Goal: Find specific page/section: Find specific page/section

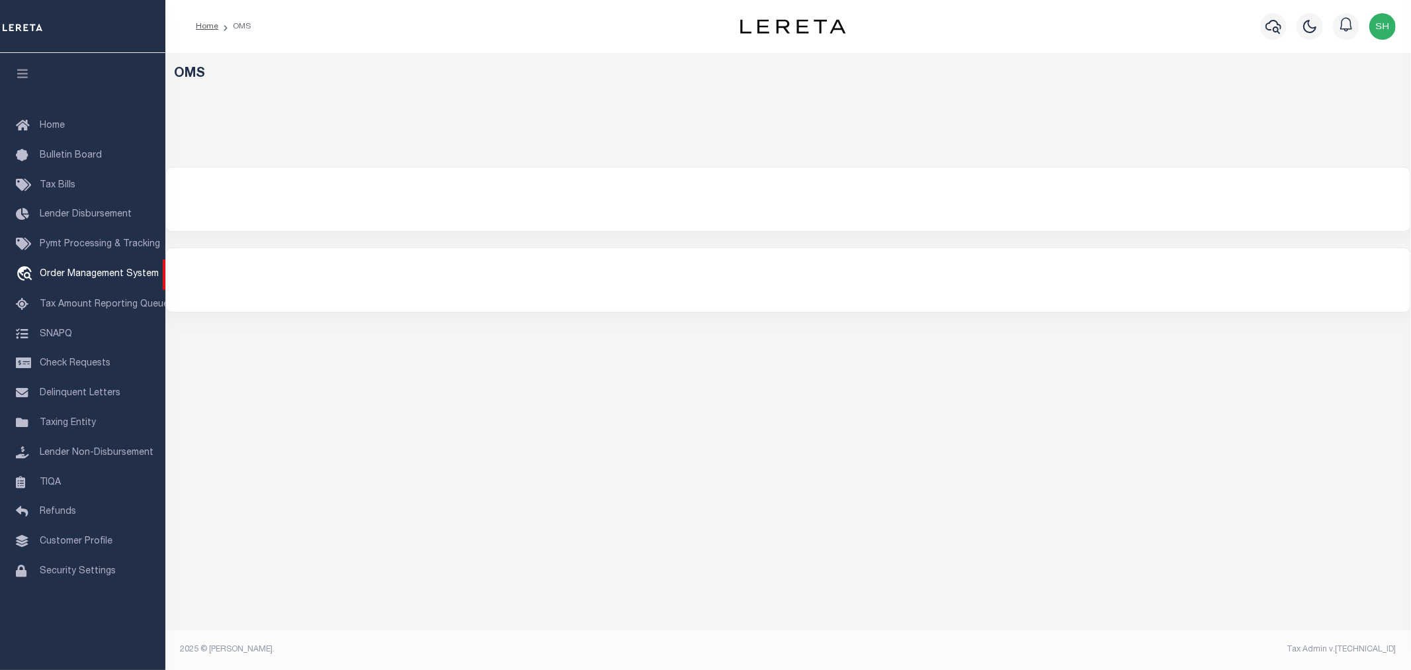
select select "200"
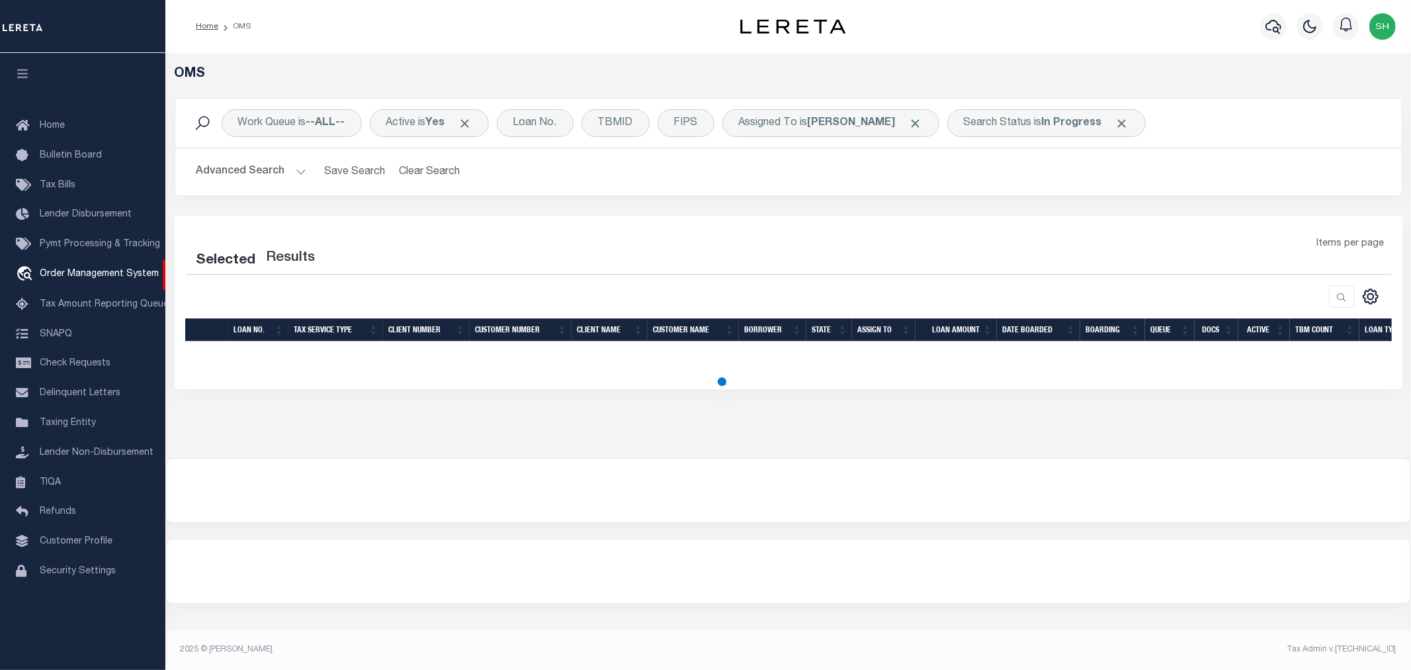
select select "200"
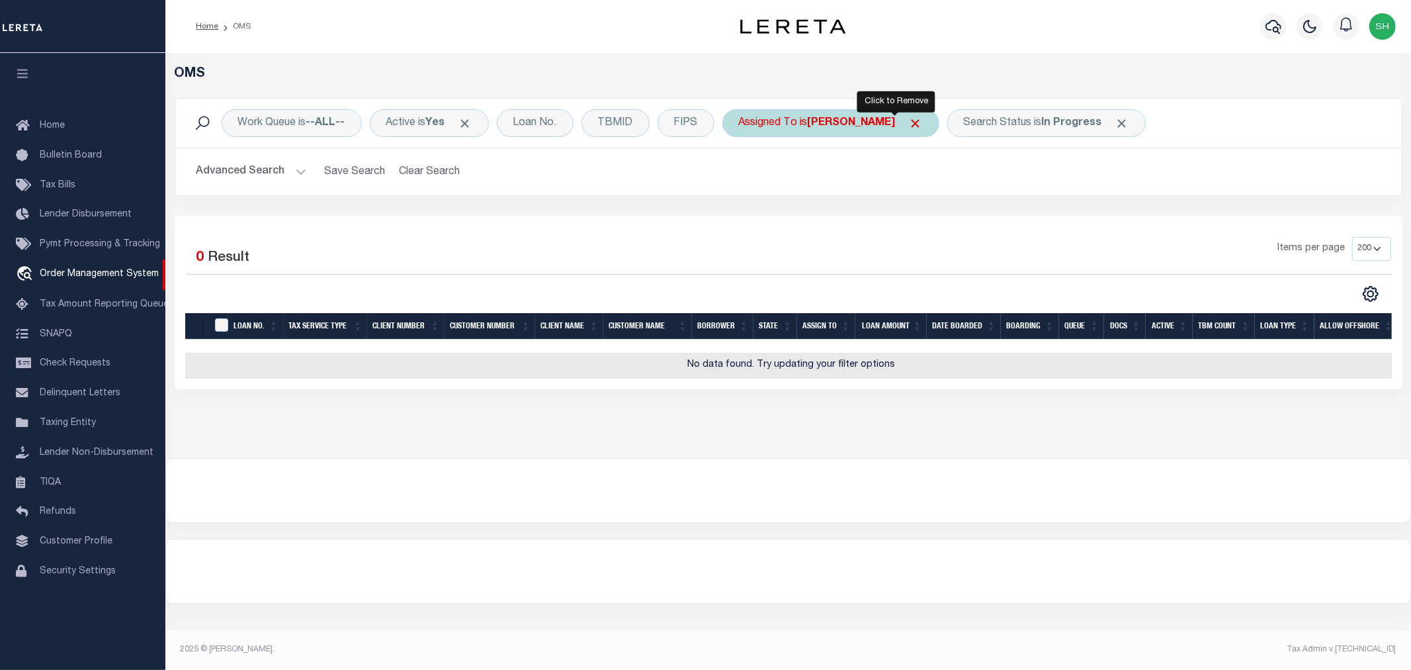
click at [909, 123] on span "Click to Remove" at bounding box center [916, 123] width 14 height 14
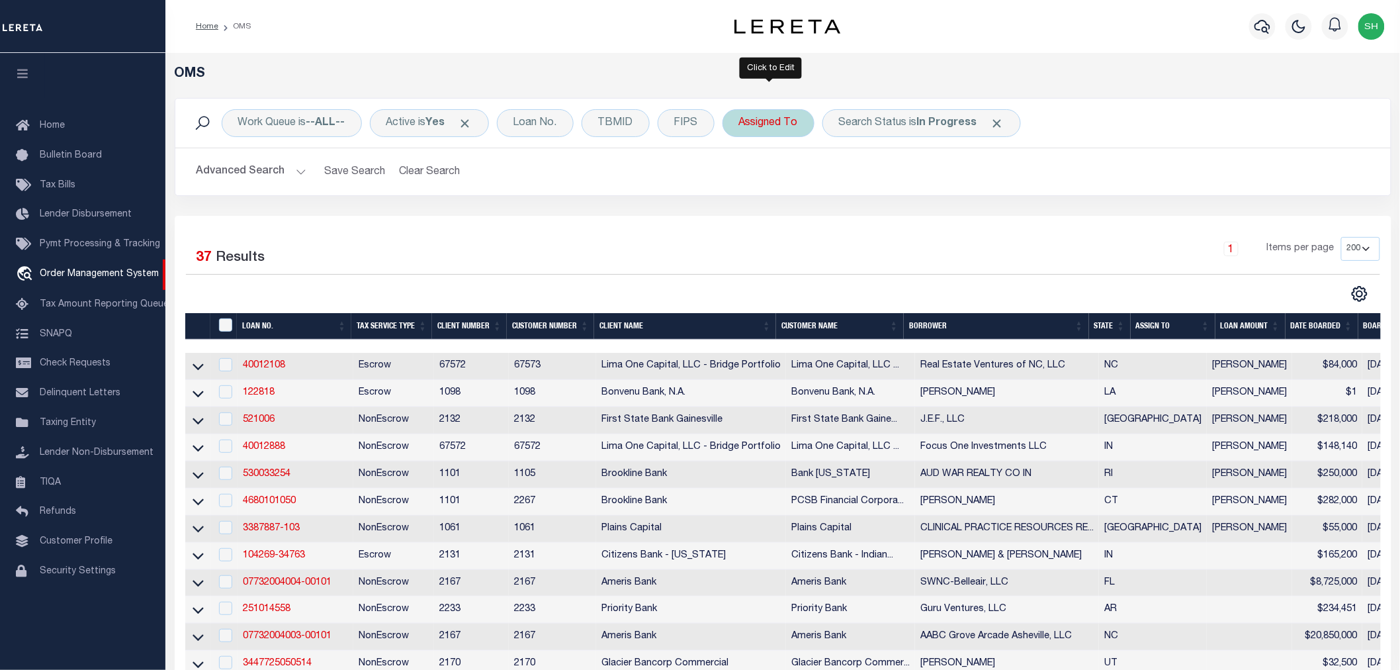
click at [776, 124] on div "Assigned To" at bounding box center [769, 123] width 92 height 28
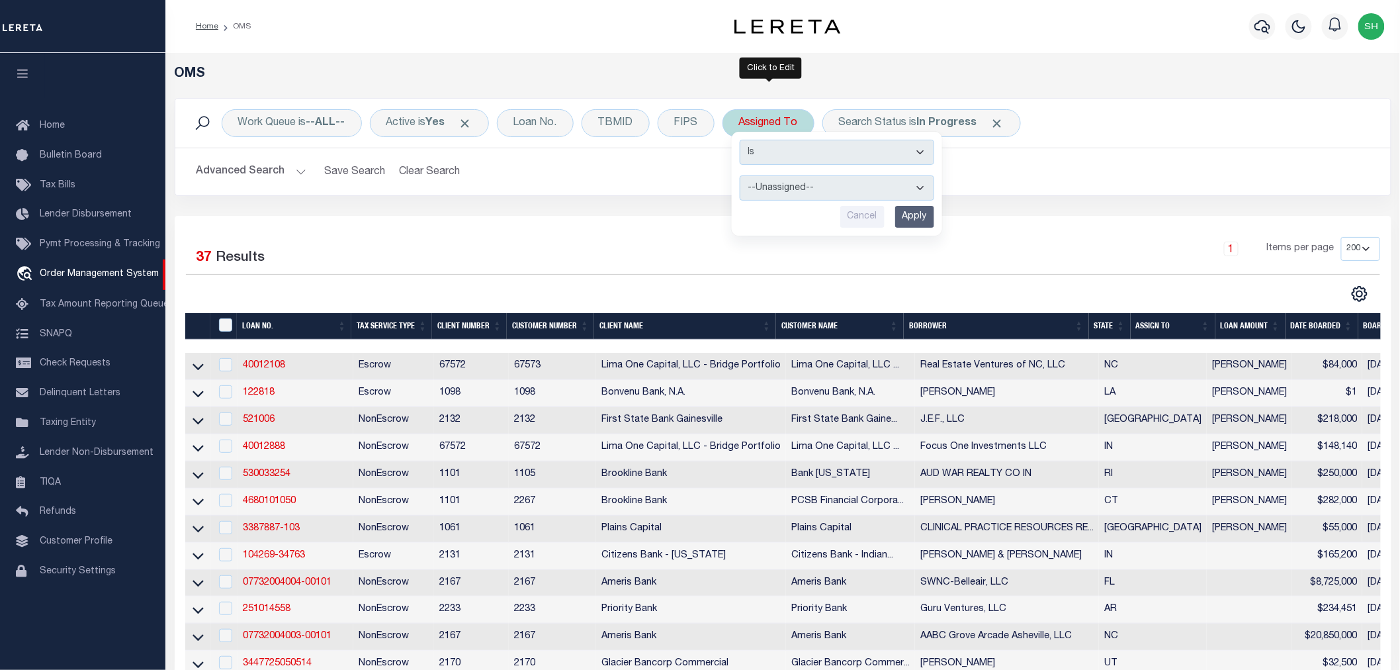
click at [792, 190] on select "--Unassigned-- [PERSON_NAME] [PERSON_NAME] [PERSON_NAME] [PERSON_NAME], [PERSON…" at bounding box center [837, 187] width 195 height 25
select select "[PERSON_NAME]"
click at [741, 175] on select "--Unassigned-- [PERSON_NAME] [PERSON_NAME] [PERSON_NAME] [PERSON_NAME], [PERSON…" at bounding box center [837, 187] width 195 height 25
click at [923, 213] on input "Apply" at bounding box center [914, 217] width 39 height 22
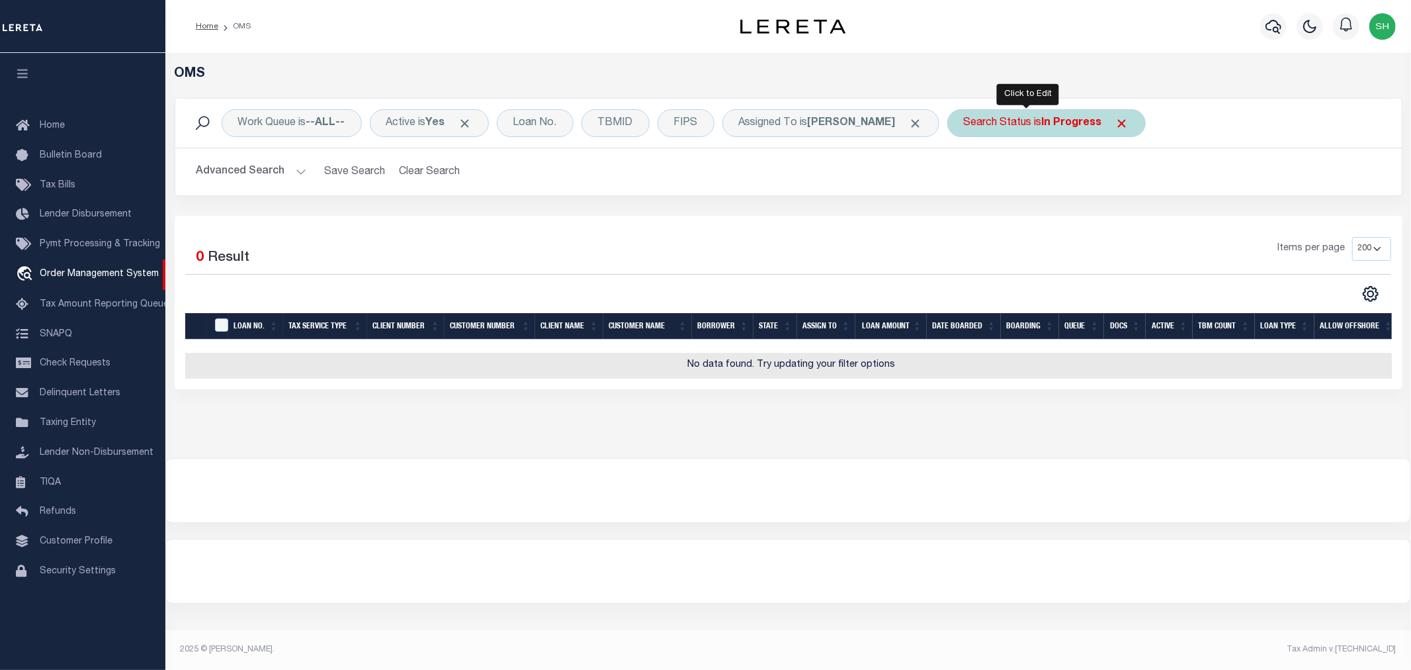
click at [1003, 122] on div "Search Status is In Progress" at bounding box center [1047, 123] width 199 height 28
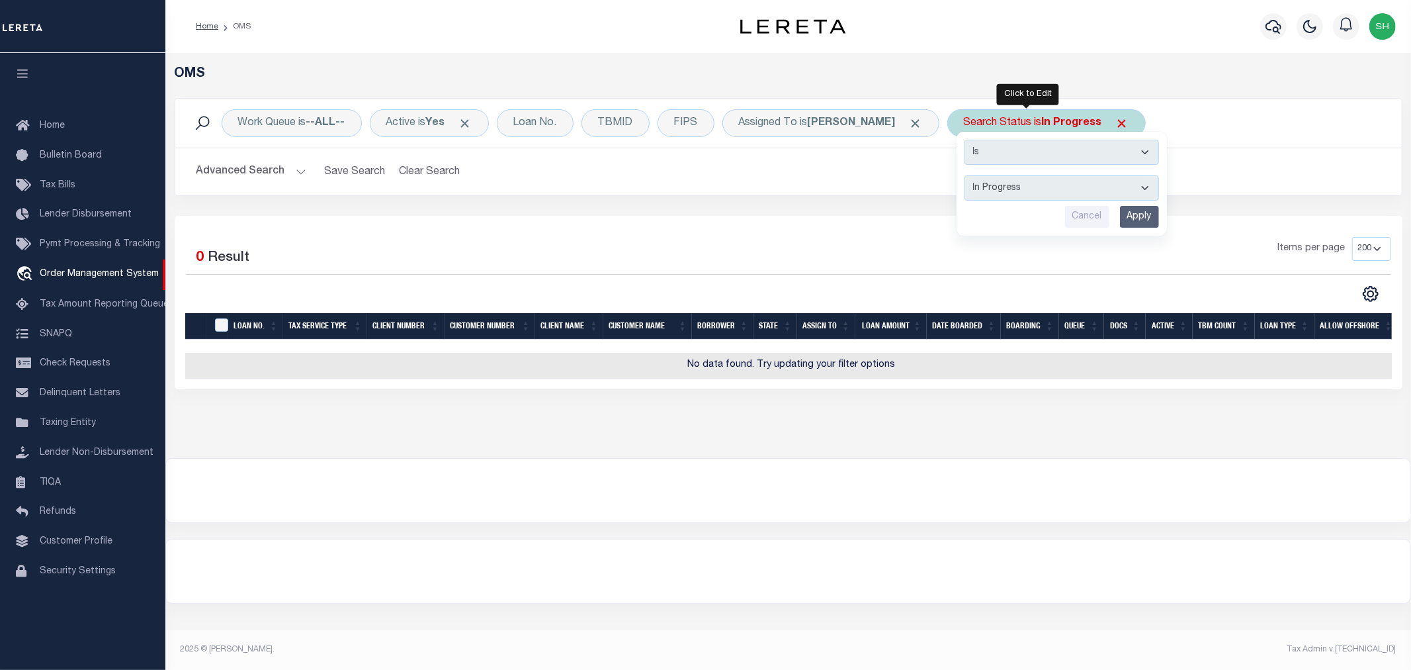
click at [997, 191] on select "Automated Search Bad Parcel Complete Duplicate Parcel High Dollar Reporting In …" at bounding box center [1062, 187] width 195 height 25
select select "RD"
click at [965, 175] on select "Automated Search Bad Parcel Complete Duplicate Parcel High Dollar Reporting In …" at bounding box center [1062, 187] width 195 height 25
click at [1120, 220] on input "Apply" at bounding box center [1139, 217] width 39 height 22
